Goal: Task Accomplishment & Management: Manage account settings

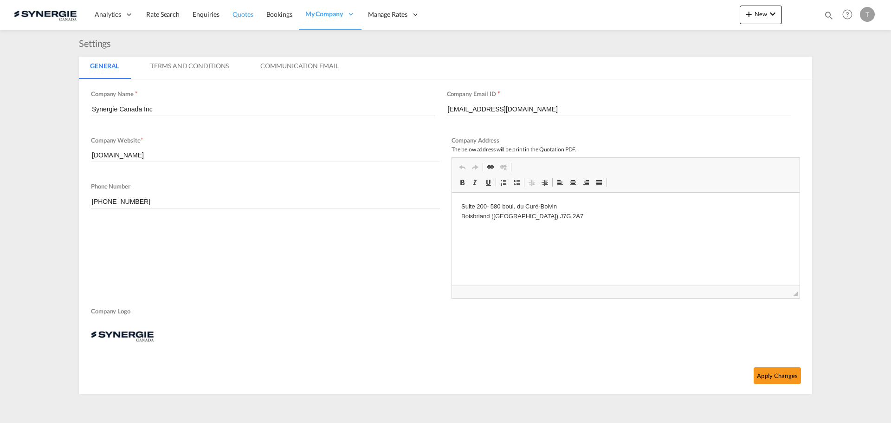
click at [243, 18] on span "Quotes" at bounding box center [243, 14] width 20 height 8
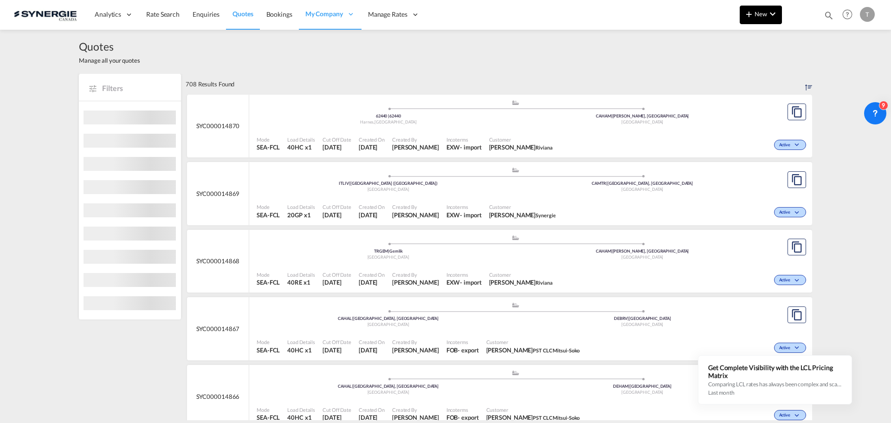
click at [782, 16] on div at bounding box center [800, 15] width 36 height 28
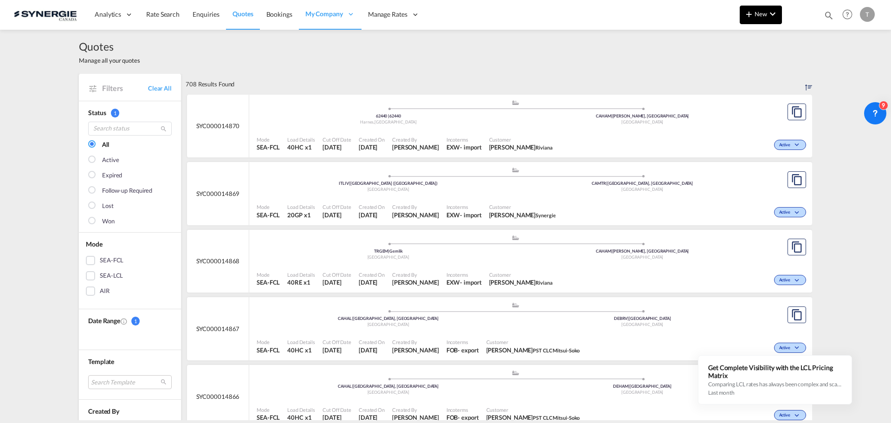
click at [773, 19] on md-icon "icon-chevron-down" at bounding box center [772, 13] width 11 height 11
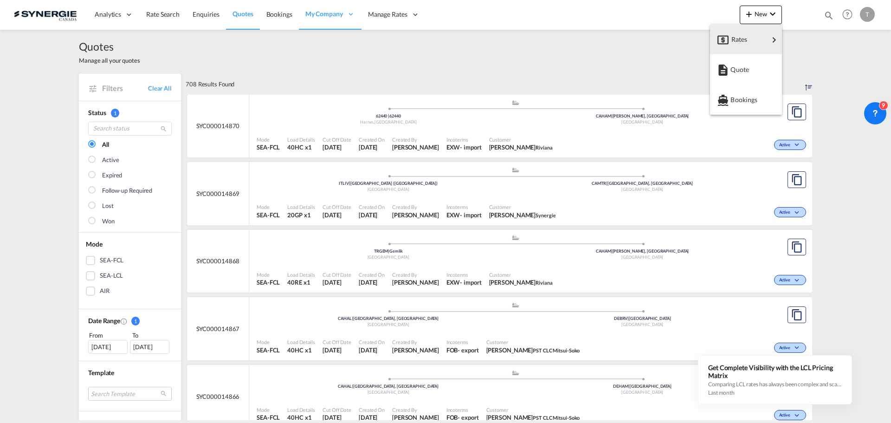
click at [827, 17] on md-backdrop at bounding box center [445, 211] width 891 height 423
click at [827, 17] on md-icon "icon-magnify" at bounding box center [829, 15] width 10 height 10
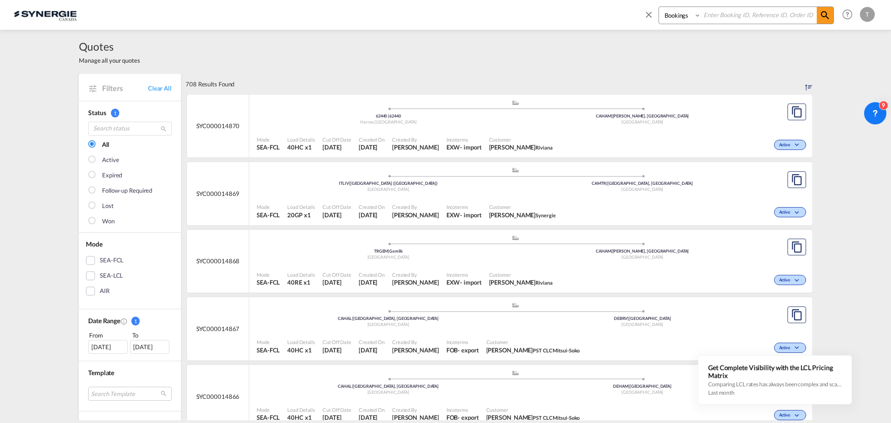
click at [701, 19] on select "Bookings Quotes Enquiries" at bounding box center [681, 15] width 44 height 17
select select "Quotes"
click at [659, 7] on select "Bookings Quotes Enquiries" at bounding box center [681, 15] width 44 height 17
click at [733, 12] on input at bounding box center [759, 15] width 116 height 16
paste input "SYC000014465"
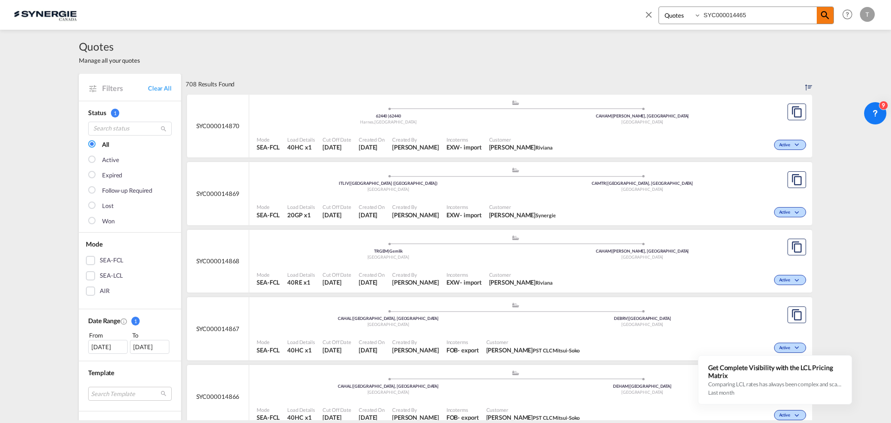
click at [818, 22] on span at bounding box center [825, 15] width 17 height 17
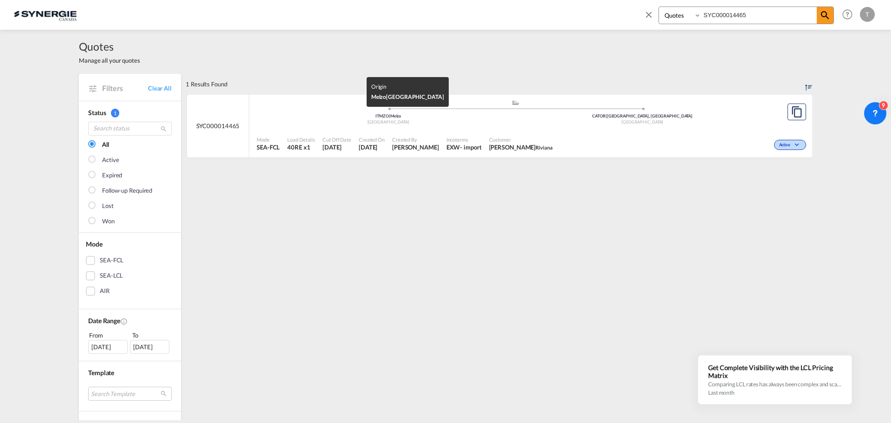
click at [273, 115] on div "ITMZO | Melzo" at bounding box center [388, 116] width 254 height 6
click at [744, 16] on input "SYC000014465" at bounding box center [759, 15] width 116 height 16
click at [747, 15] on input "SYC000014465" at bounding box center [759, 15] width 116 height 16
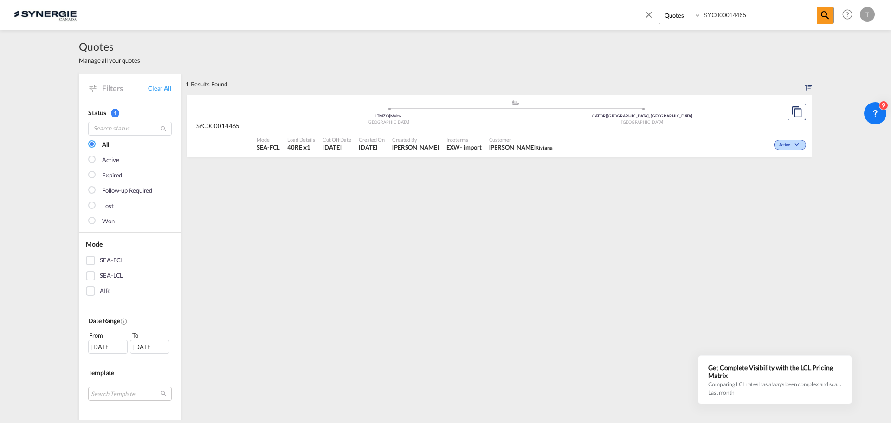
paste input "863"
type input "SYC000014863"
click at [343, 130] on div "Mode SEA-FCL Load Details 40HR x1 Cut Off Date 18 Sep 2025 Created On 18 Sep 20…" at bounding box center [530, 144] width 563 height 28
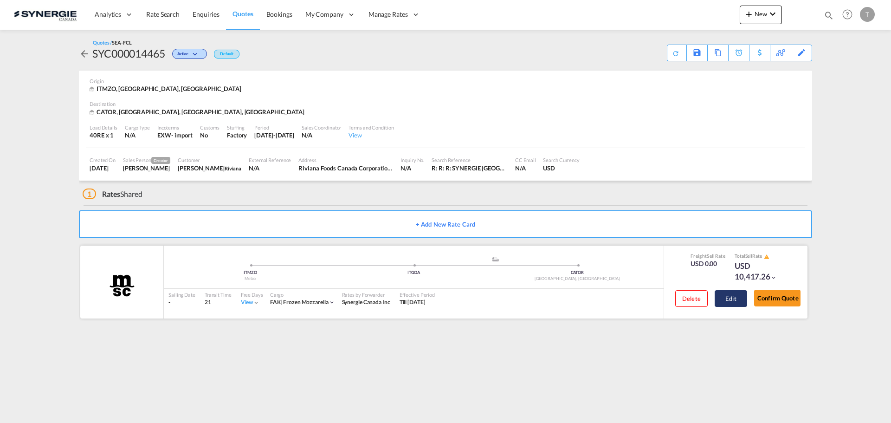
click at [732, 299] on button "Edit" at bounding box center [731, 298] width 32 height 17
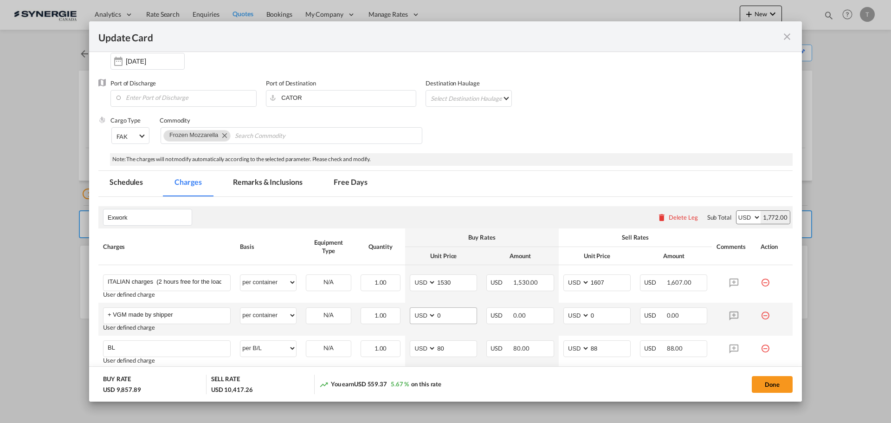
scroll to position [93, 0]
click at [787, 34] on md-icon "icon-close fg-AAA8AD m-0 pointer" at bounding box center [787, 36] width 11 height 11
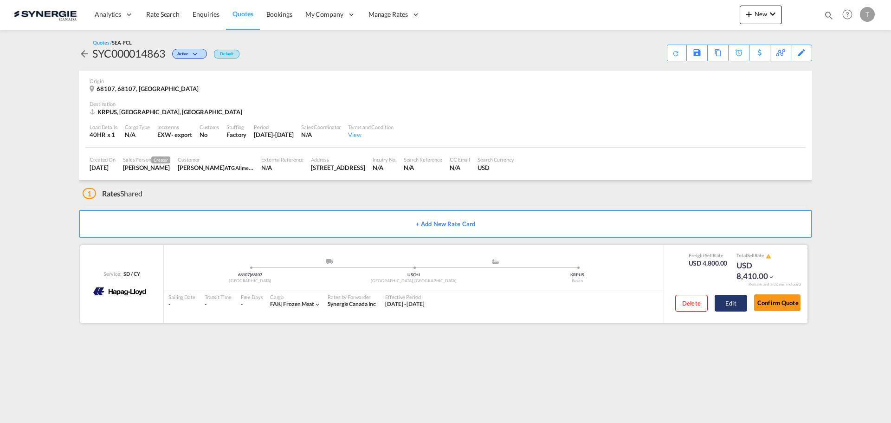
click at [728, 306] on button "Edit" at bounding box center [731, 303] width 32 height 17
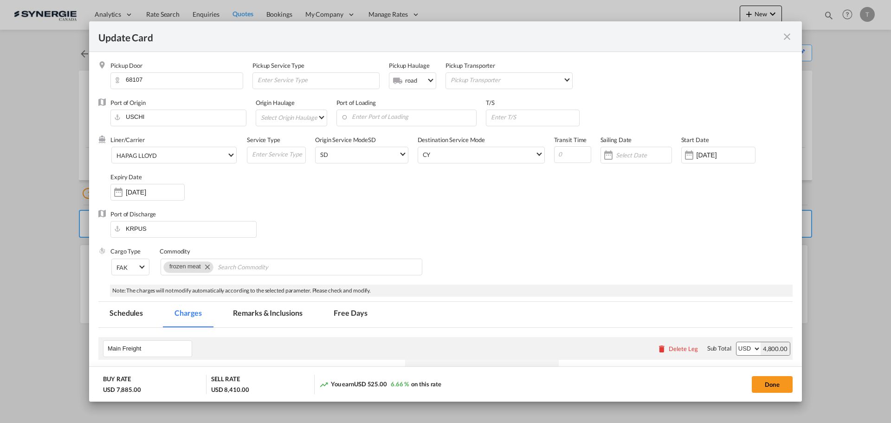
select select "per container"
select select "per B/L"
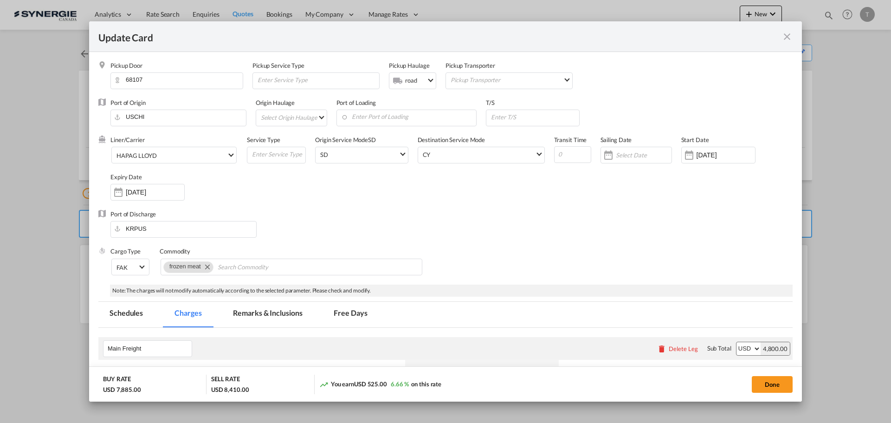
select select "per B/L"
select select "per shipment"
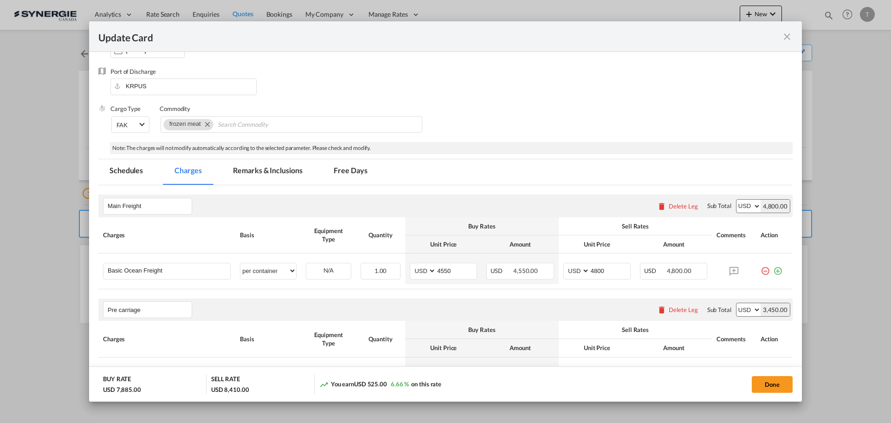
scroll to position [141, 0]
click at [265, 177] on md-tab-item "Remarks & Inclusions" at bounding box center [267, 174] width 91 height 26
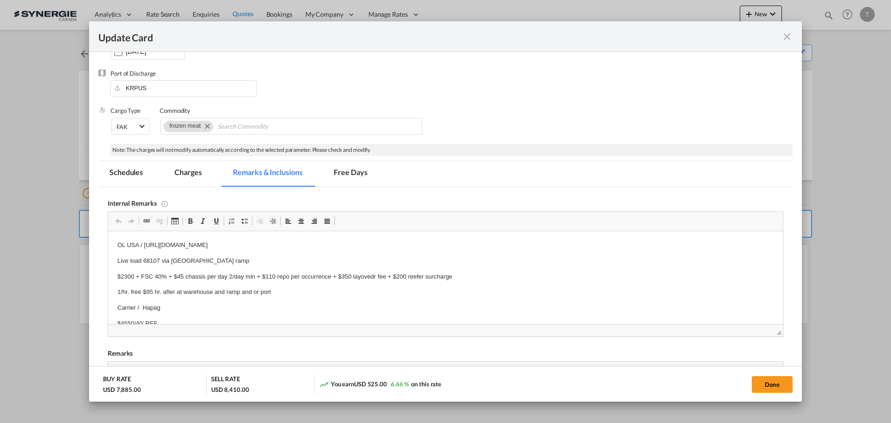
scroll to position [0, 0]
drag, startPoint x: 407, startPoint y: 243, endPoint x: 240, endPoint y: 242, distance: 167.1
click at [117, 176] on md-tab-item "Schedules" at bounding box center [126, 174] width 56 height 26
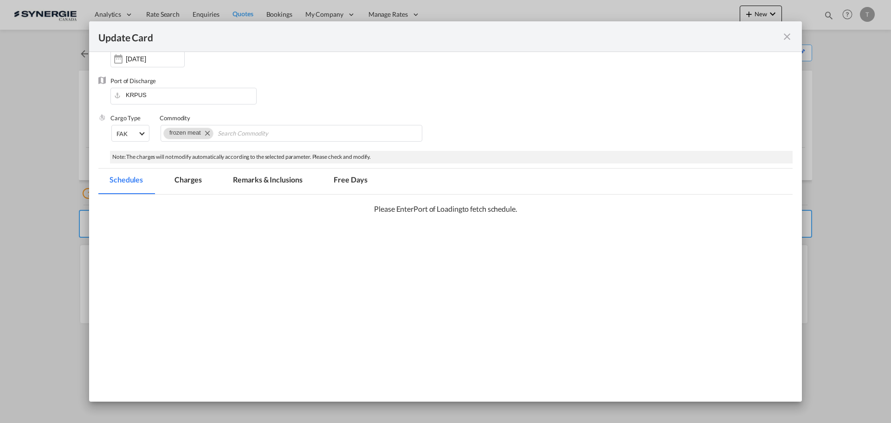
scroll to position [148, 0]
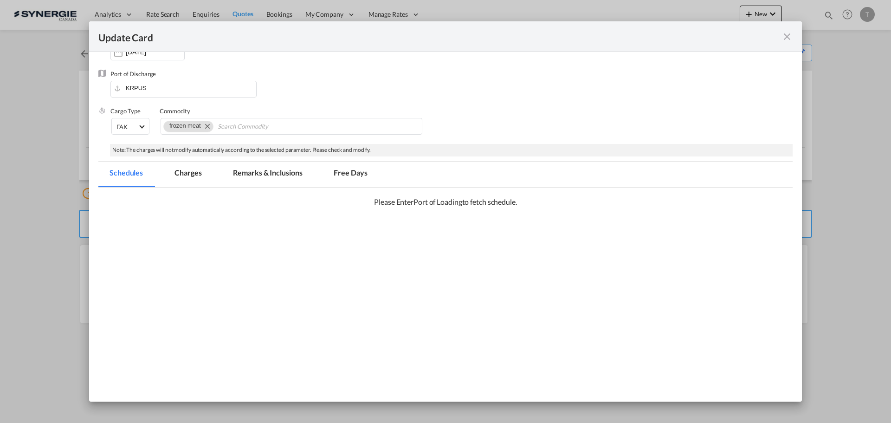
click at [176, 175] on md-tab-item "Charges" at bounding box center [187, 175] width 49 height 26
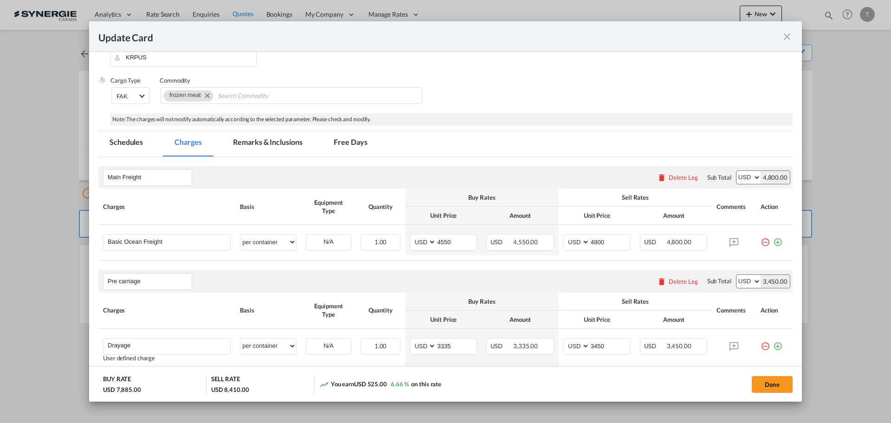
scroll to position [240, 0]
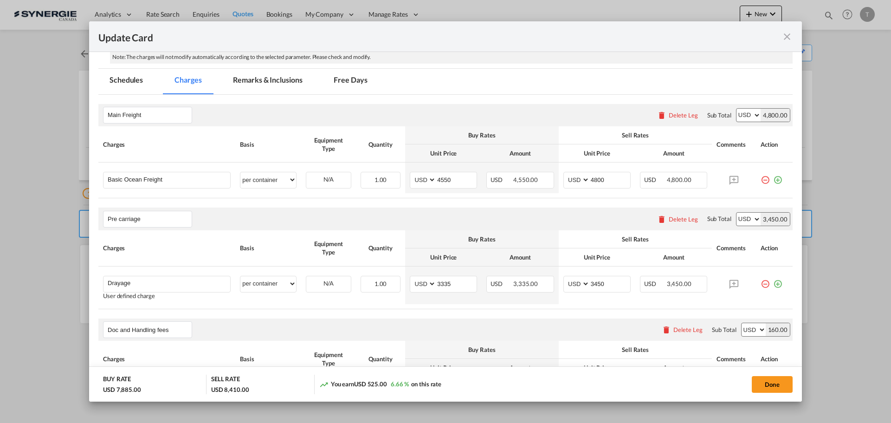
click at [268, 86] on md-tab-item "Remarks & Inclusions" at bounding box center [267, 82] width 91 height 26
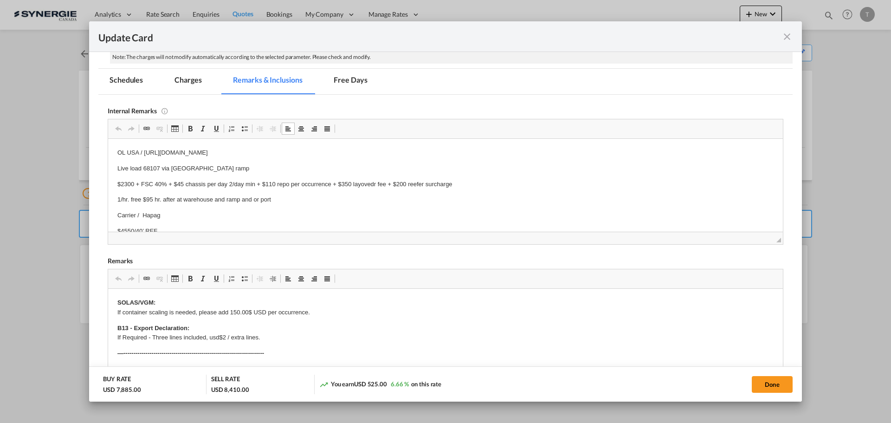
drag, startPoint x: 140, startPoint y: 170, endPoint x: 214, endPoint y: 169, distance: 74.7
drag, startPoint x: 182, startPoint y: 167, endPoint x: 190, endPoint y: 165, distance: 8.1
click at [186, 166] on p "Live load 68107 via [GEOGRAPHIC_DATA] ramp" at bounding box center [445, 168] width 656 height 10
drag, startPoint x: 145, startPoint y: 152, endPoint x: 405, endPoint y: 146, distance: 259.5
click at [405, 146] on html "OL USA / [URL][DOMAIN_NAME] Live load 68107 via [GEOGRAPHIC_DATA] ramp $2300 + …" at bounding box center [445, 262] width 675 height 248
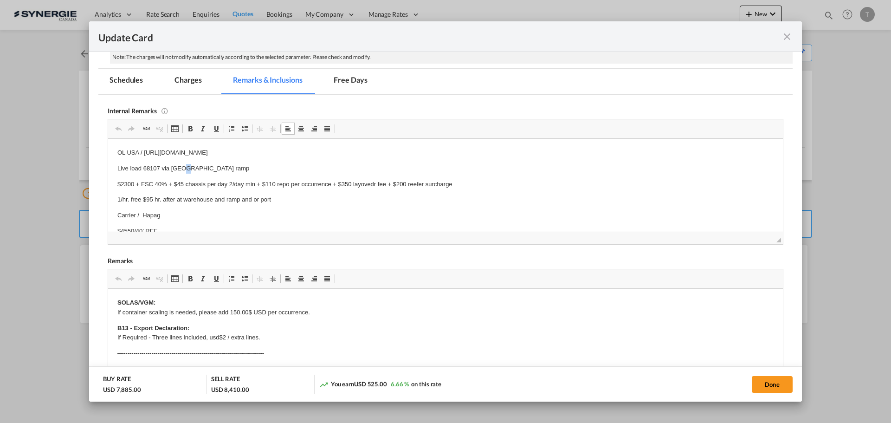
copy p "[URL][DOMAIN_NAME]"
